Goal: Task Accomplishment & Management: Manage account settings

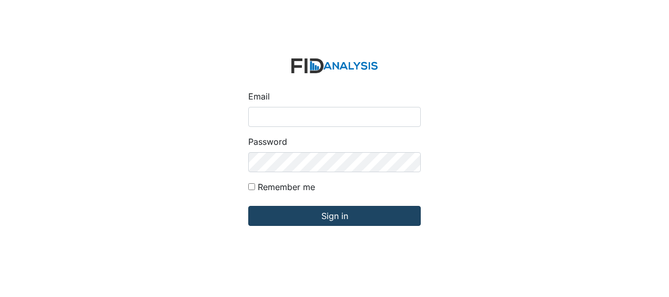
type input "[EMAIL_ADDRESS][DOMAIN_NAME]"
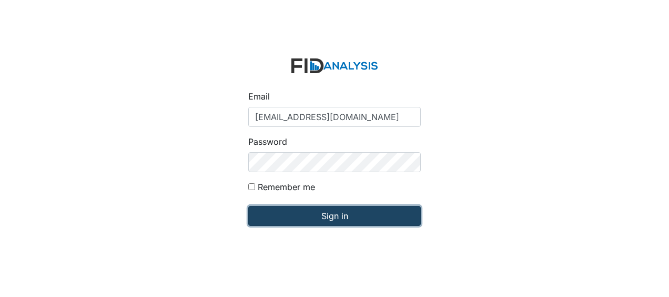
click at [287, 219] on input "Sign in" at bounding box center [334, 216] width 172 height 20
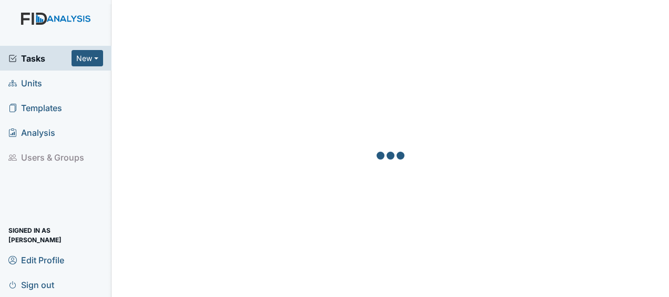
click at [43, 83] on link "Units" at bounding box center [55, 82] width 111 height 25
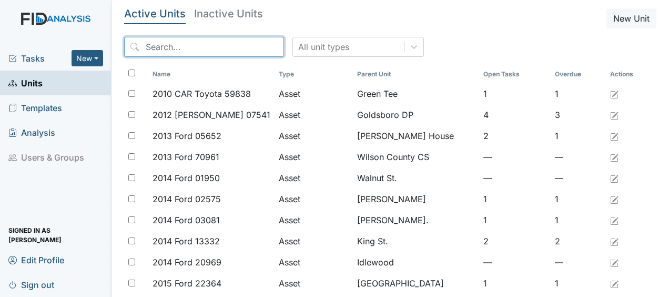
click at [193, 41] on input "search" at bounding box center [204, 47] width 160 height 20
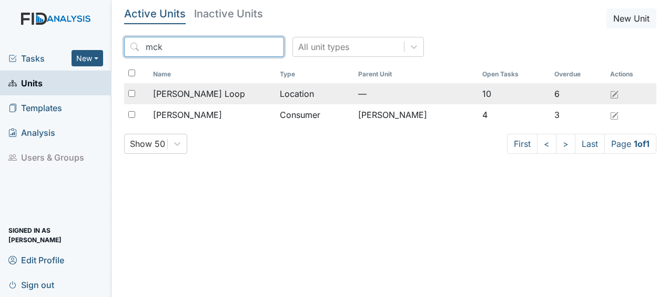
drag, startPoint x: 193, startPoint y: 41, endPoint x: 184, endPoint y: 92, distance: 51.9
click at [184, 92] on div "Active Units Inactive Units New Unit mck All unit types Name Type Parent Unit O…" at bounding box center [390, 85] width 532 height 154
type input "mck"
click at [184, 92] on span "[PERSON_NAME] Loop" at bounding box center [199, 93] width 92 height 13
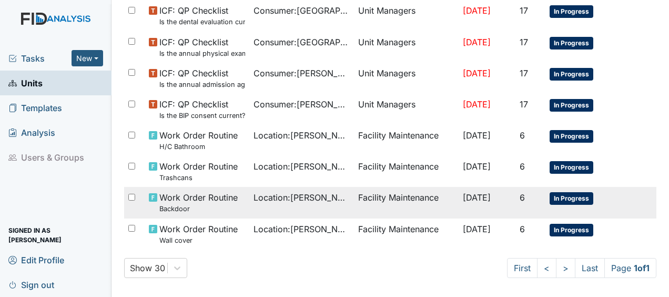
scroll to position [666, 0]
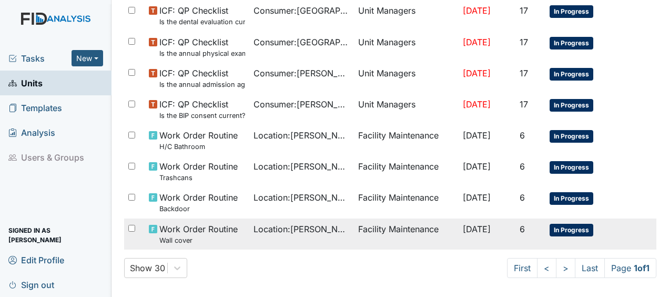
click at [266, 222] on span "Location : McKeel Loop" at bounding box center [301, 228] width 96 height 13
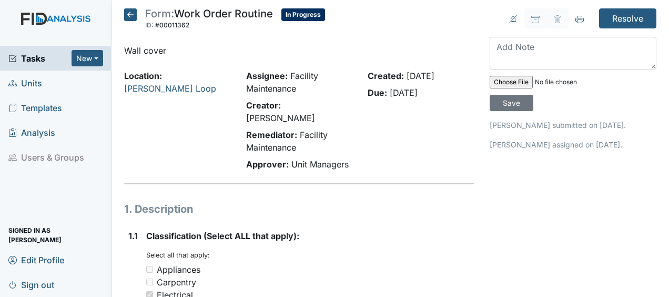
click at [133, 15] on icon at bounding box center [130, 14] width 13 height 13
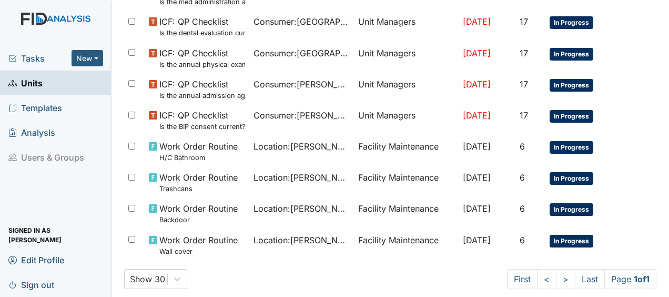
scroll to position [656, 0]
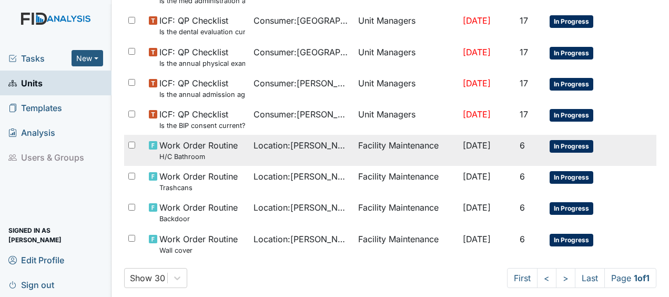
click at [217, 144] on span "Work Order Routine H/C Bathroom" at bounding box center [198, 150] width 78 height 23
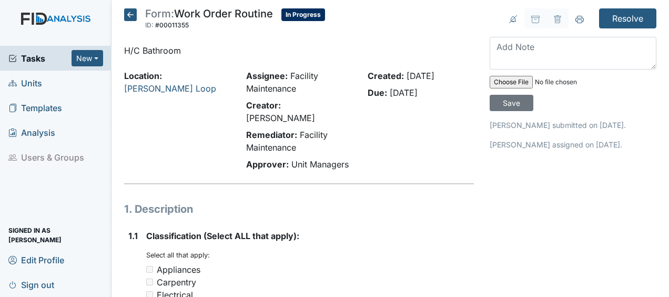
click at [135, 14] on icon at bounding box center [130, 14] width 13 height 13
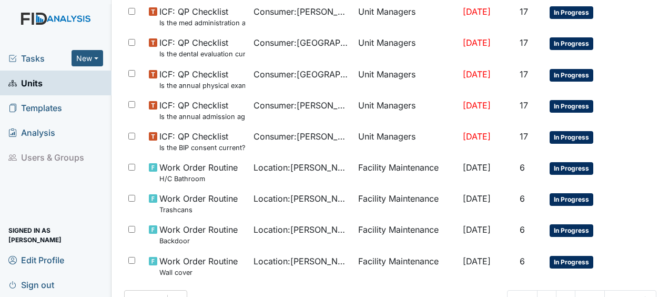
scroll to position [666, 0]
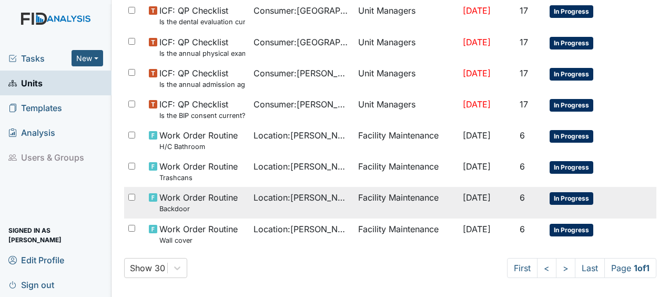
click at [253, 191] on span "Location : McKeel Loop" at bounding box center [301, 197] width 96 height 13
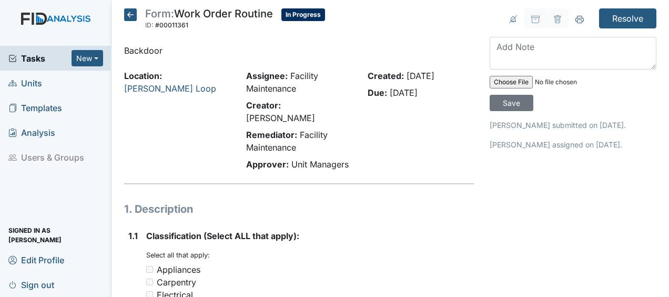
click at [352, 21] on header "Form: Work Order Routine ID: #00011361 In Progress Autosaving..." at bounding box center [299, 21] width 350 height 27
click at [350, 21] on header "Form: Work Order Routine ID: #00011361 In Progress Autosaving..." at bounding box center [299, 21] width 350 height 27
click at [129, 13] on icon at bounding box center [130, 14] width 13 height 13
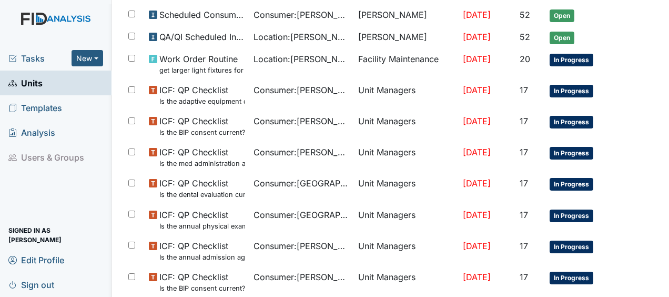
scroll to position [501, 0]
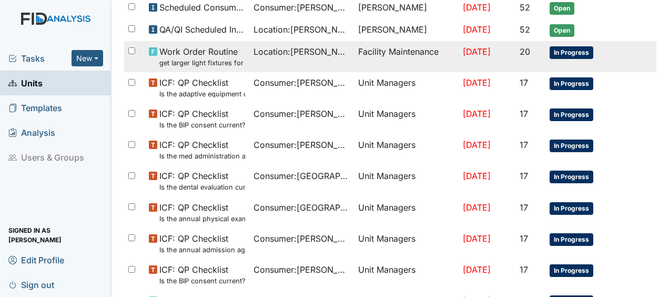
click at [185, 47] on span "Work Order Routine get larger light fixtures for the kitchen 2x4 led panel no b…" at bounding box center [202, 56] width 86 height 23
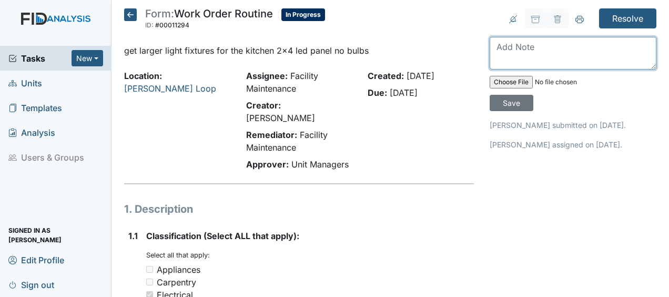
click at [500, 52] on textarea at bounding box center [573, 53] width 167 height 33
type textarea "replaced light fixtures in kitchen JB"
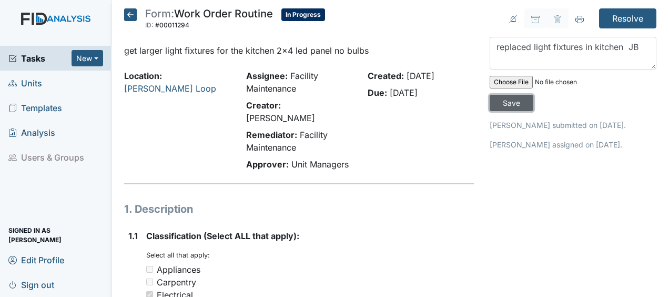
click at [509, 102] on input "Save" at bounding box center [512, 103] width 44 height 16
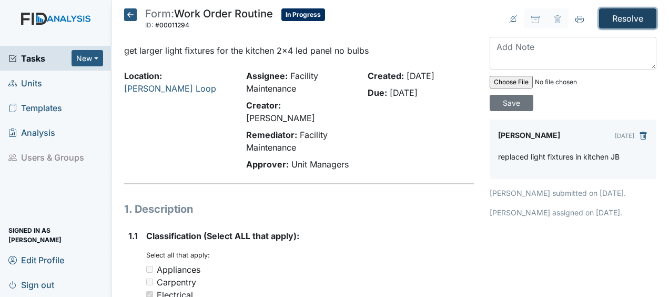
click at [613, 15] on input "Resolve" at bounding box center [627, 18] width 57 height 20
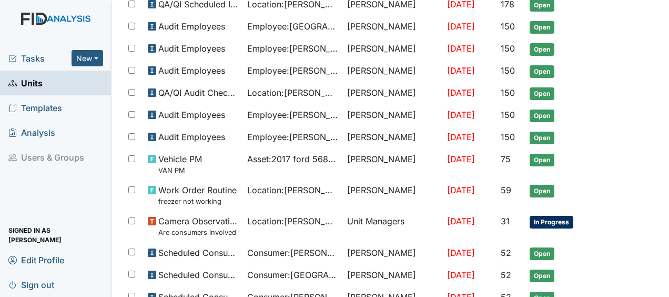
scroll to position [181, 0]
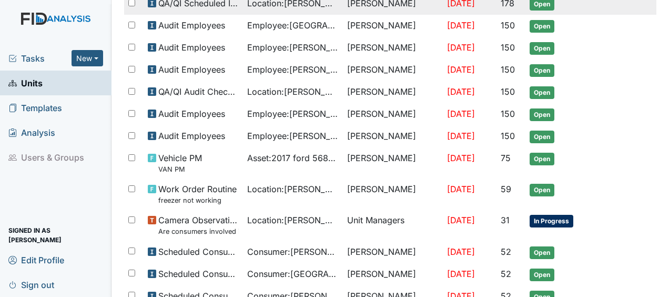
click at [613, 11] on tr "QA/QI Scheduled Inspection Location : [PERSON_NAME] Loop [PERSON_NAME] [DATE] 1…" at bounding box center [390, 4] width 532 height 22
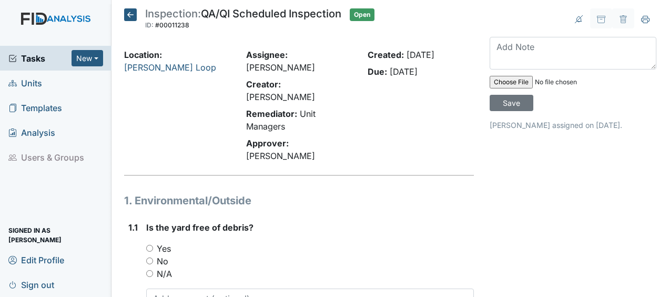
click at [134, 13] on icon at bounding box center [130, 14] width 13 height 13
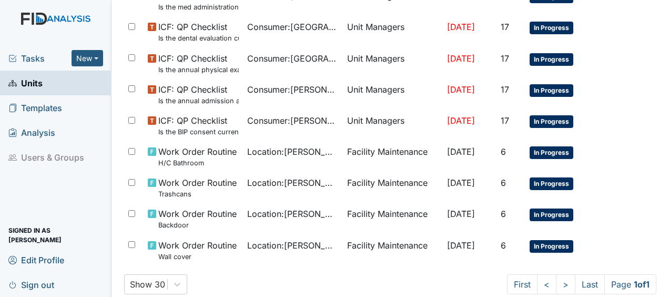
scroll to position [666, 0]
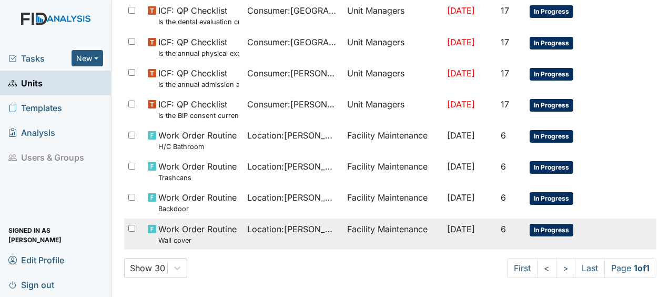
click at [215, 222] on span "Work Order Routine Wall cover" at bounding box center [197, 233] width 78 height 23
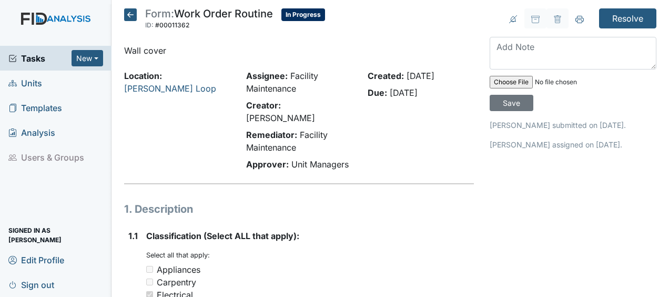
click at [140, 11] on h5 "Form: Work Order Routine ID: #00011362 In Progress Autosaving..." at bounding box center [224, 19] width 201 height 23
click at [130, 15] on icon at bounding box center [130, 14] width 13 height 13
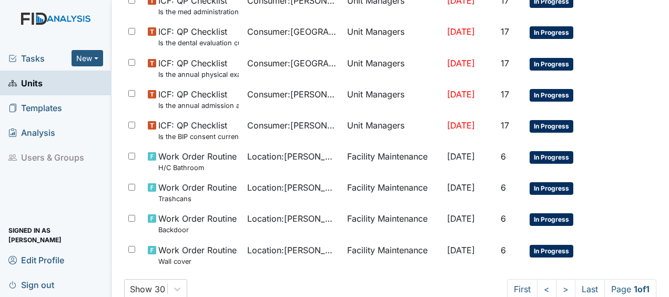
scroll to position [666, 0]
